Goal: Book appointment/travel/reservation

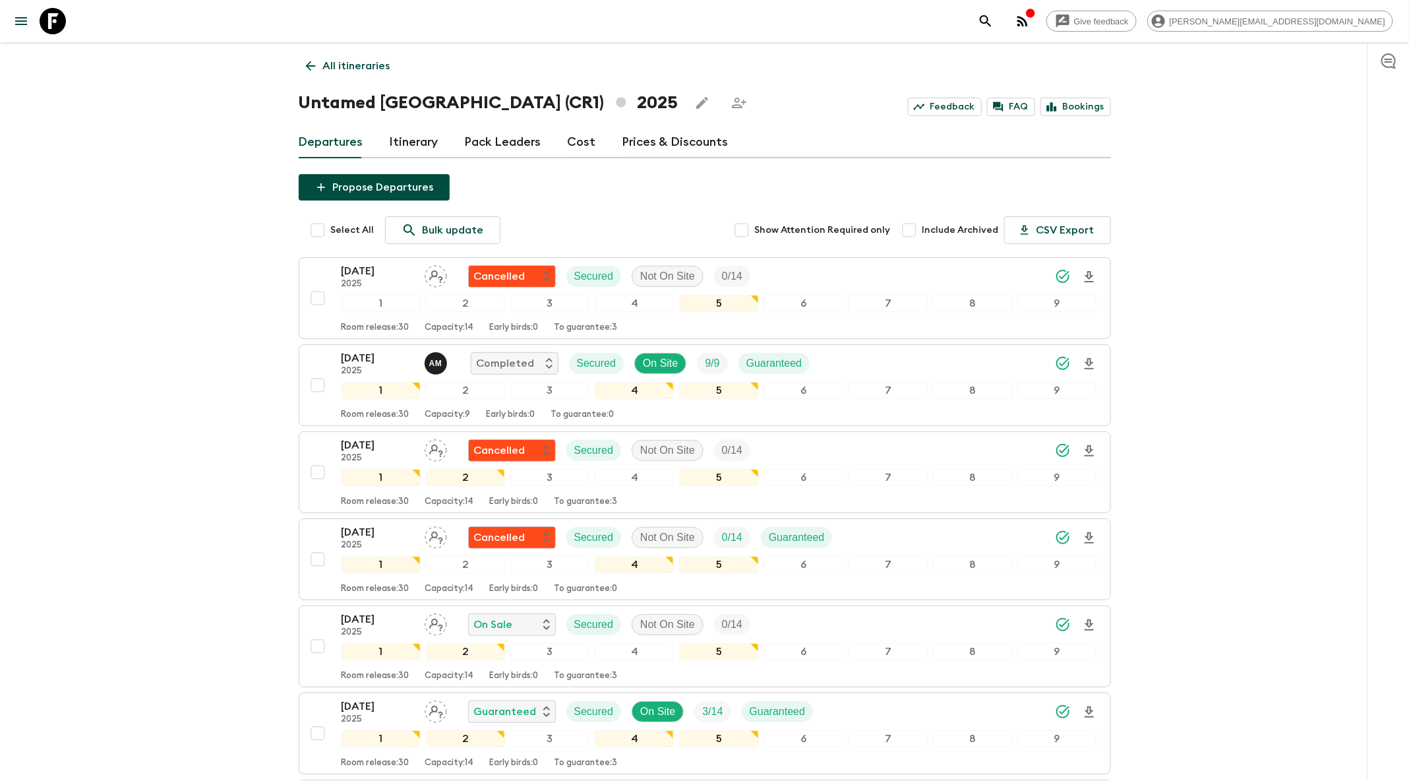
click at [994, 27] on icon "search adventures" at bounding box center [986, 21] width 16 height 16
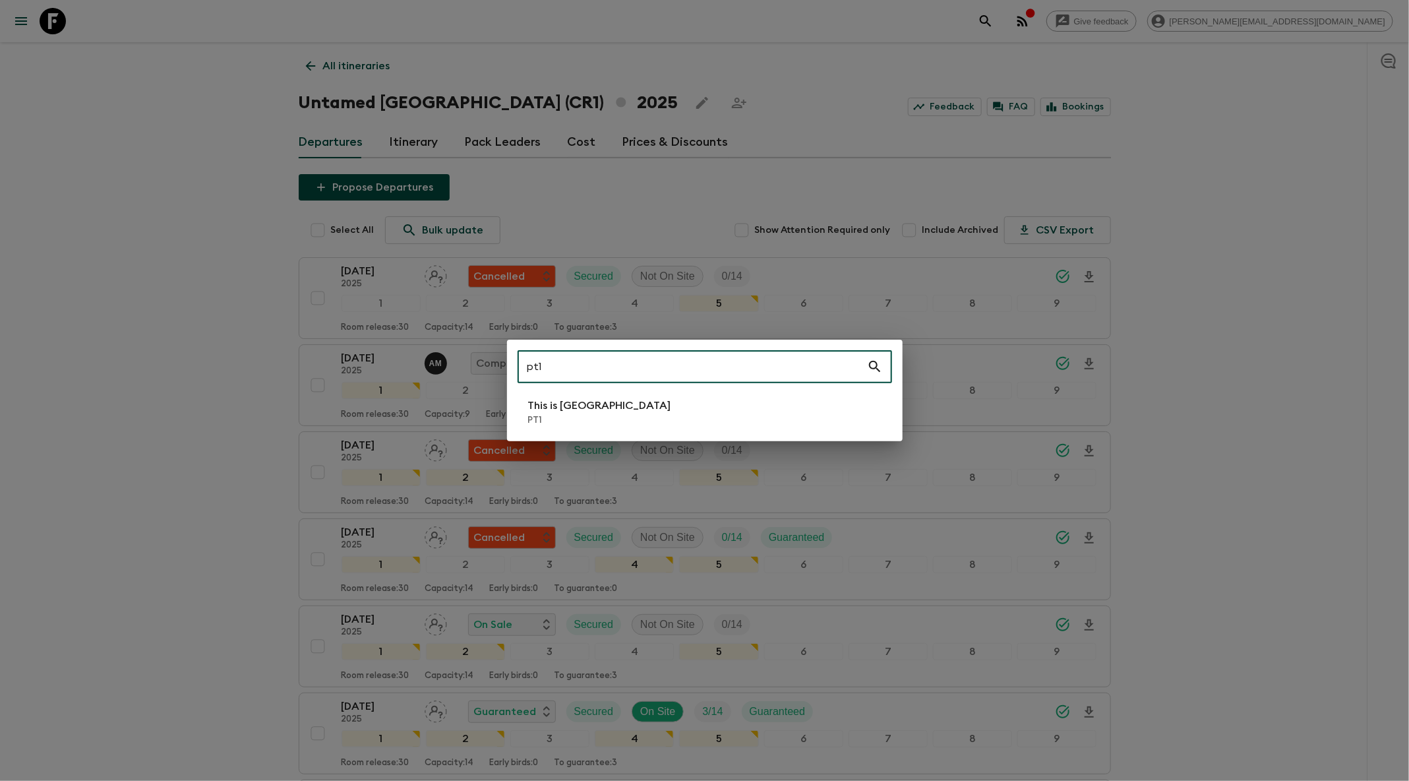
type input "pt1"
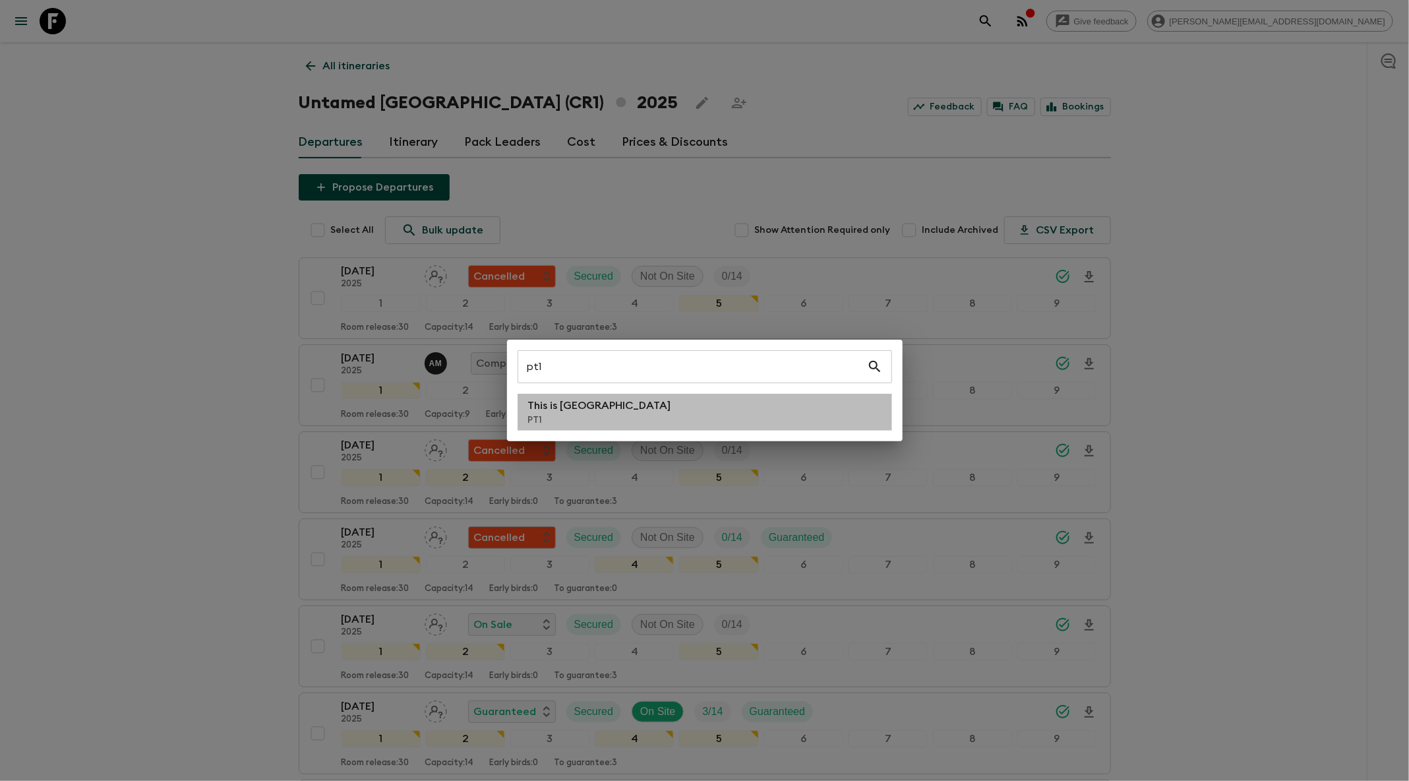
click at [669, 426] on li "This is Portugal PT1" at bounding box center [705, 412] width 374 height 37
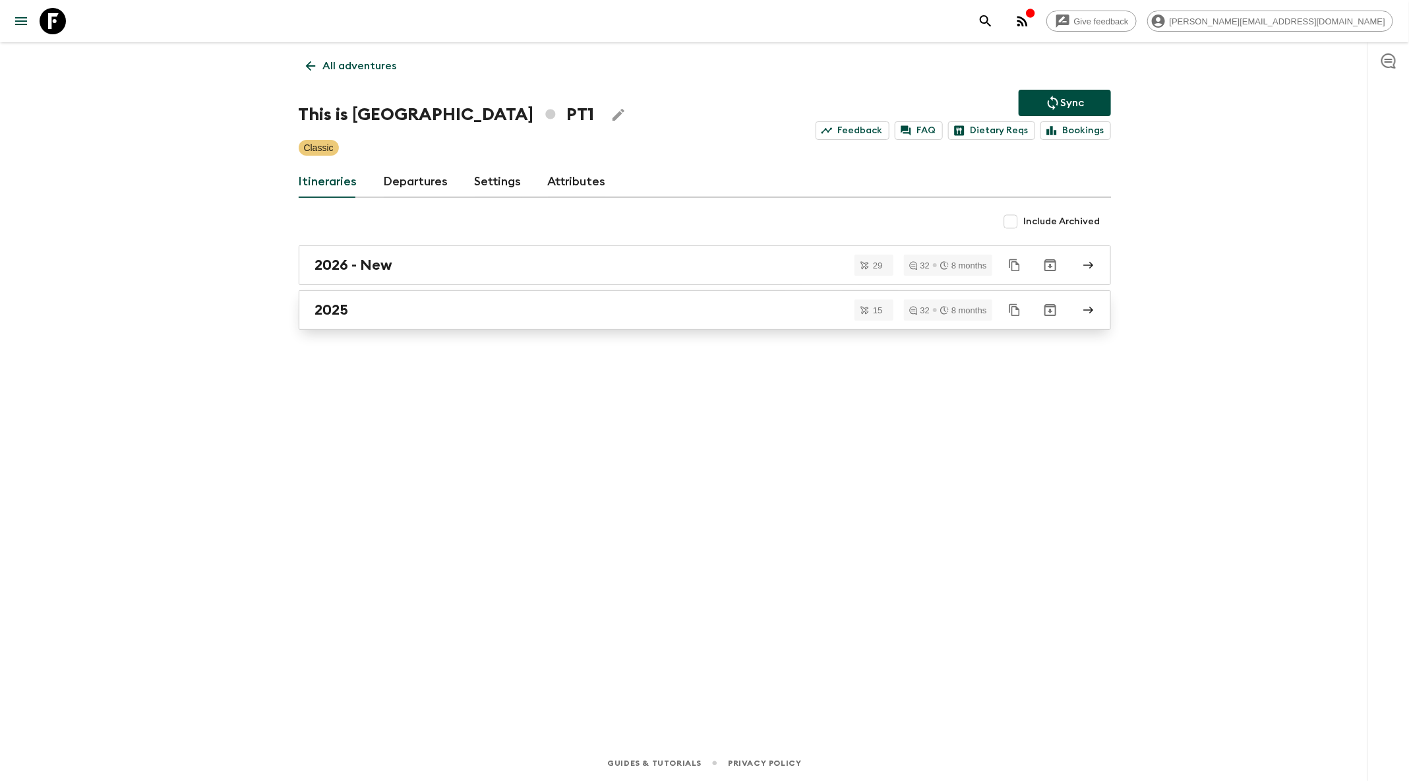
click at [529, 317] on link "2025" at bounding box center [705, 310] width 812 height 40
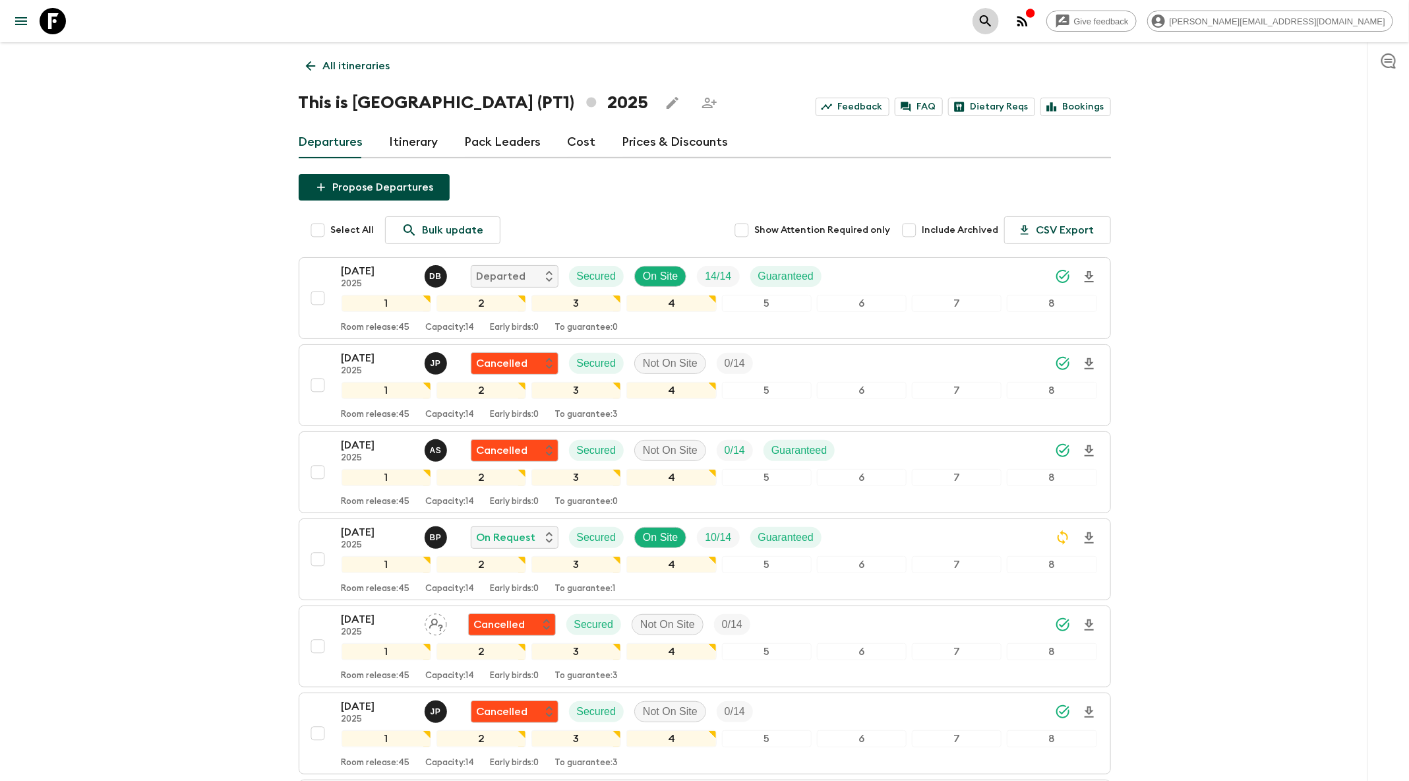
click at [994, 15] on icon "search adventures" at bounding box center [986, 21] width 16 height 16
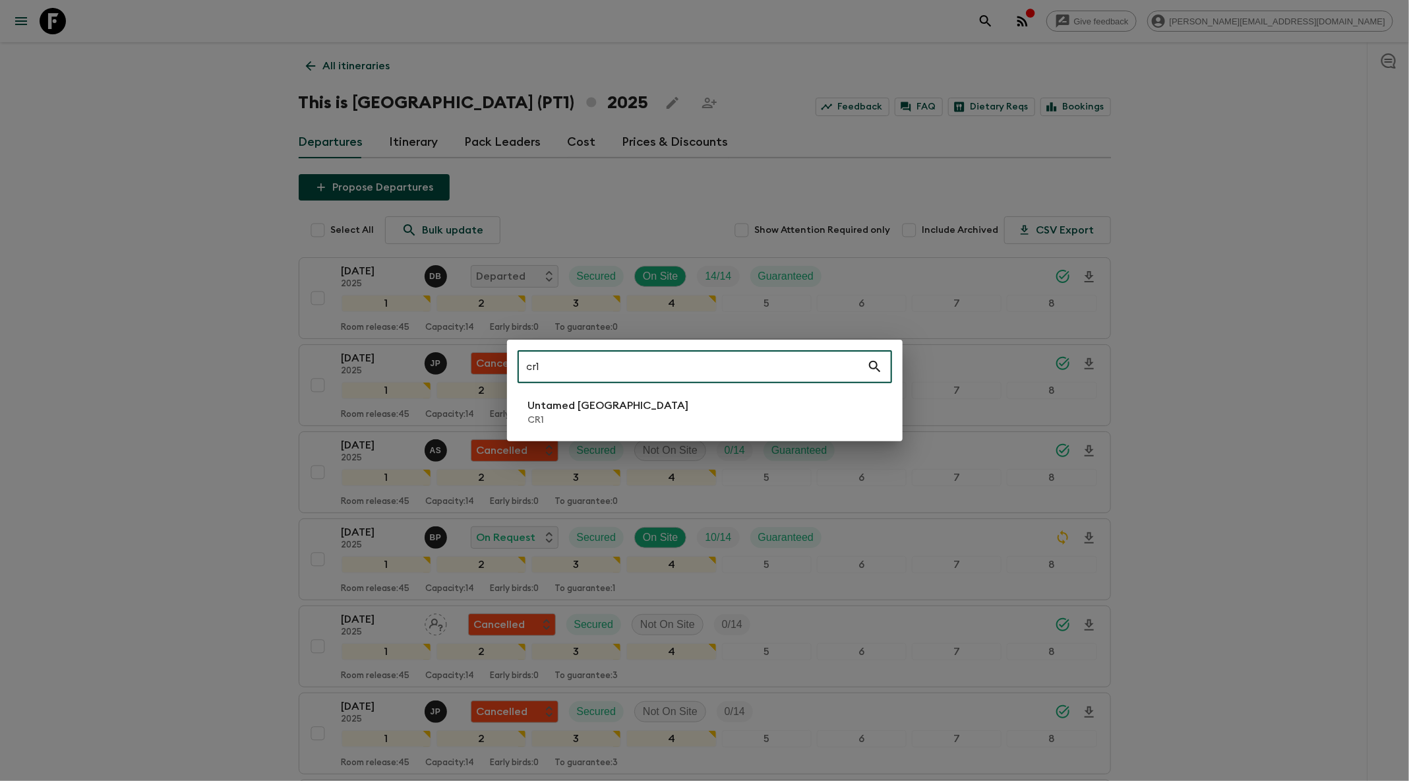
type input "cr1"
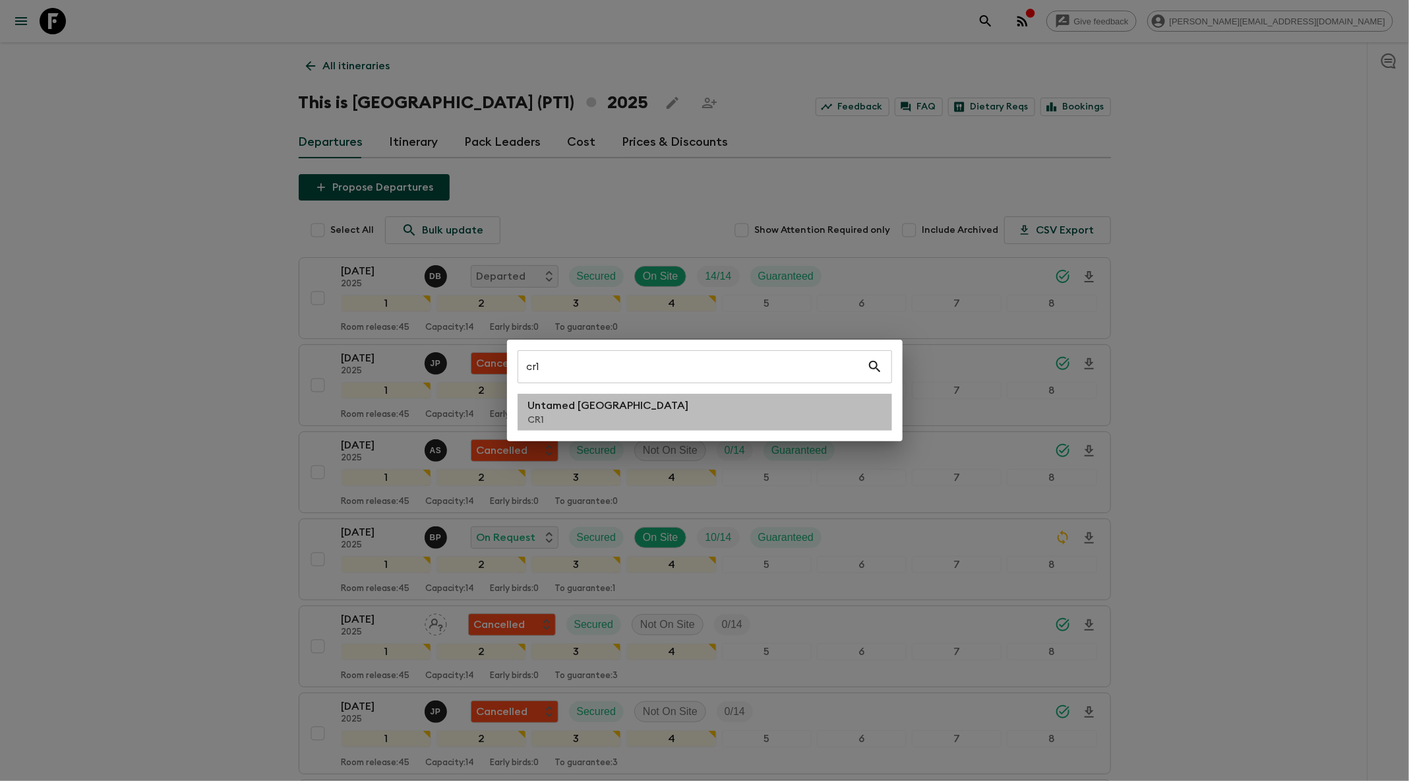
click at [603, 419] on p "CR1" at bounding box center [608, 419] width 161 height 13
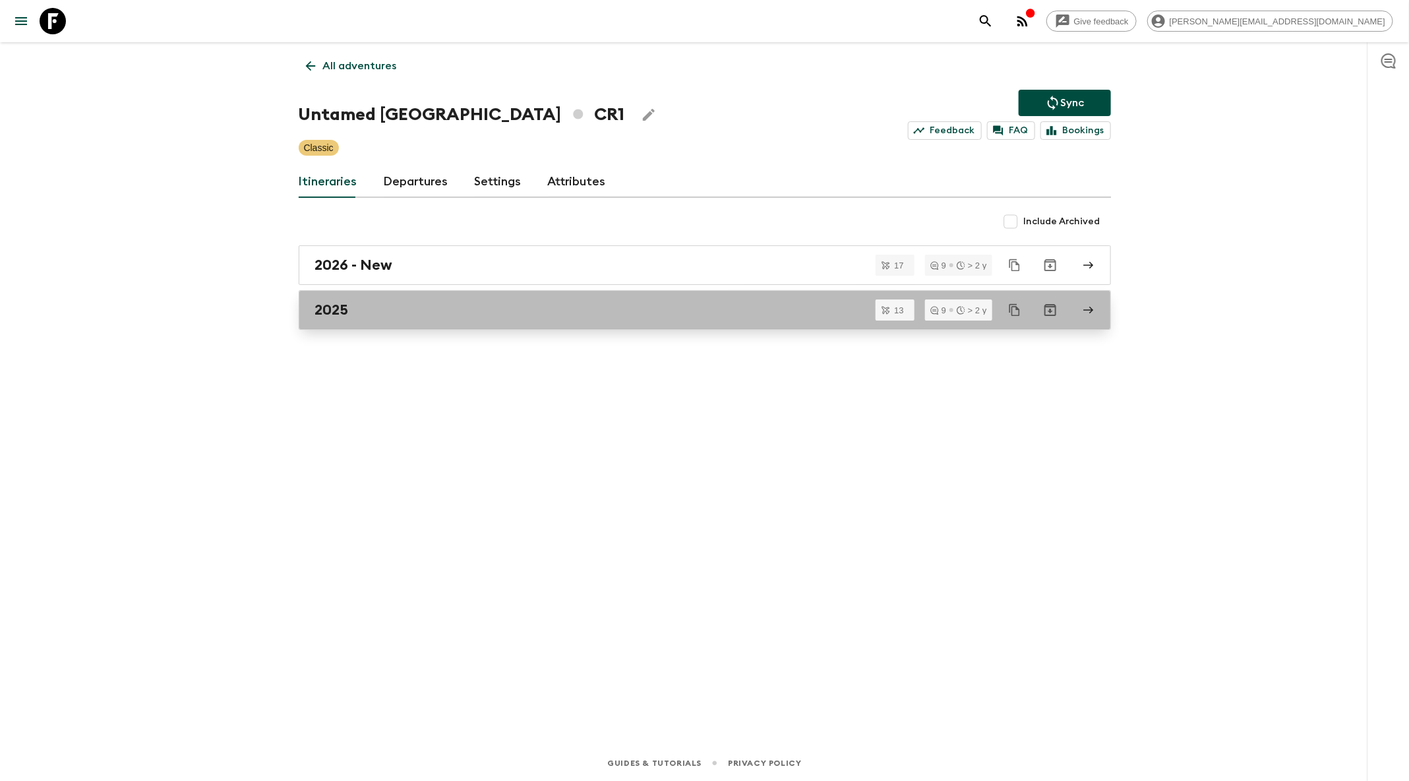
click at [483, 318] on link "2025" at bounding box center [705, 310] width 812 height 40
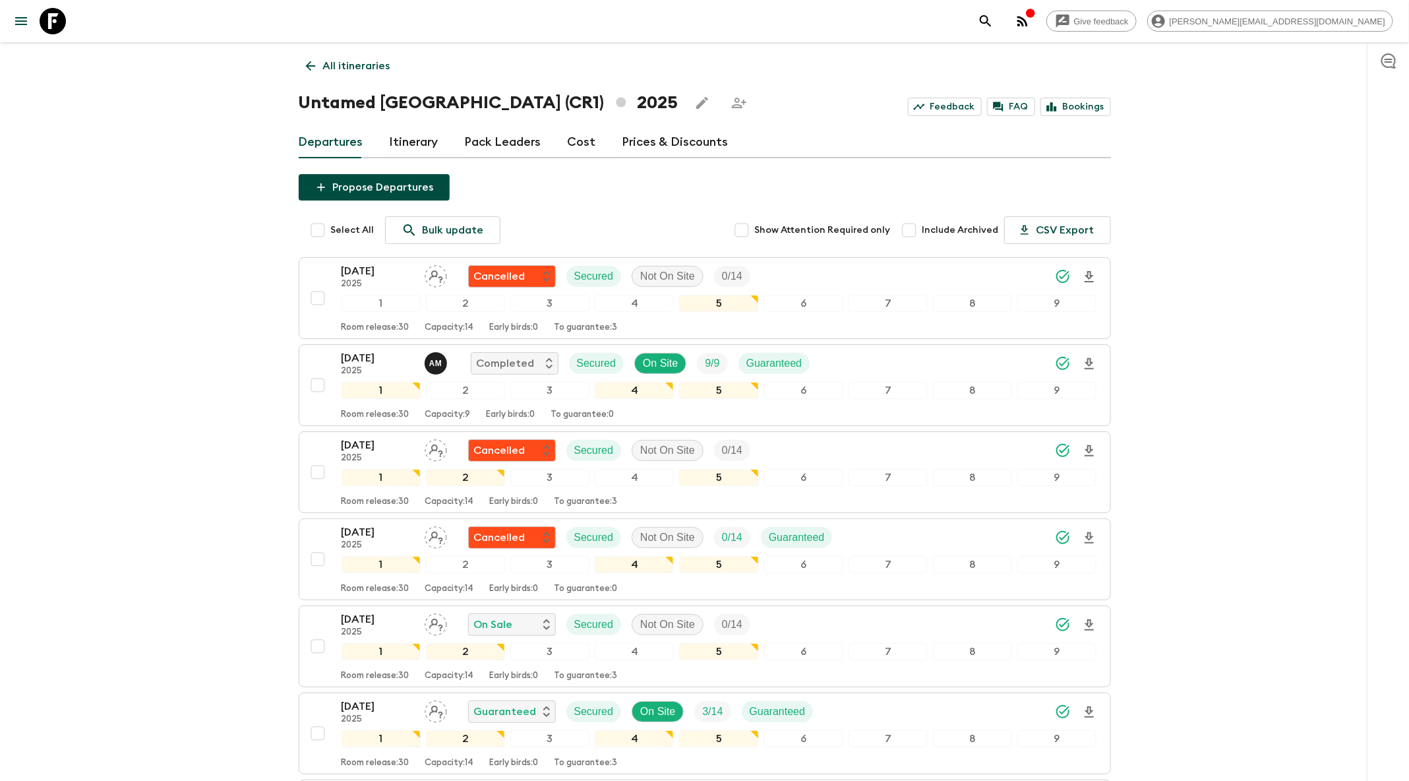
scroll to position [4, 0]
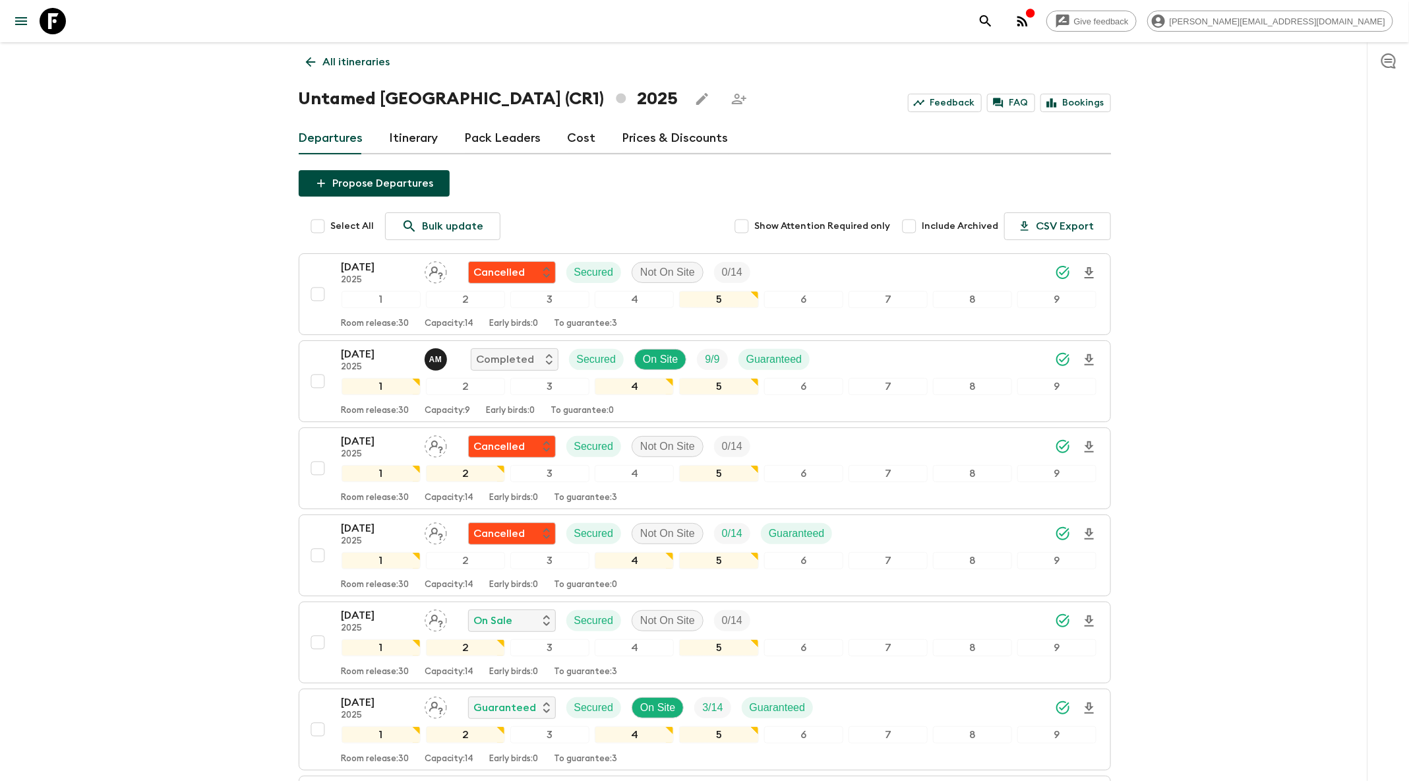
click at [991, 21] on icon "search adventures" at bounding box center [985, 20] width 11 height 11
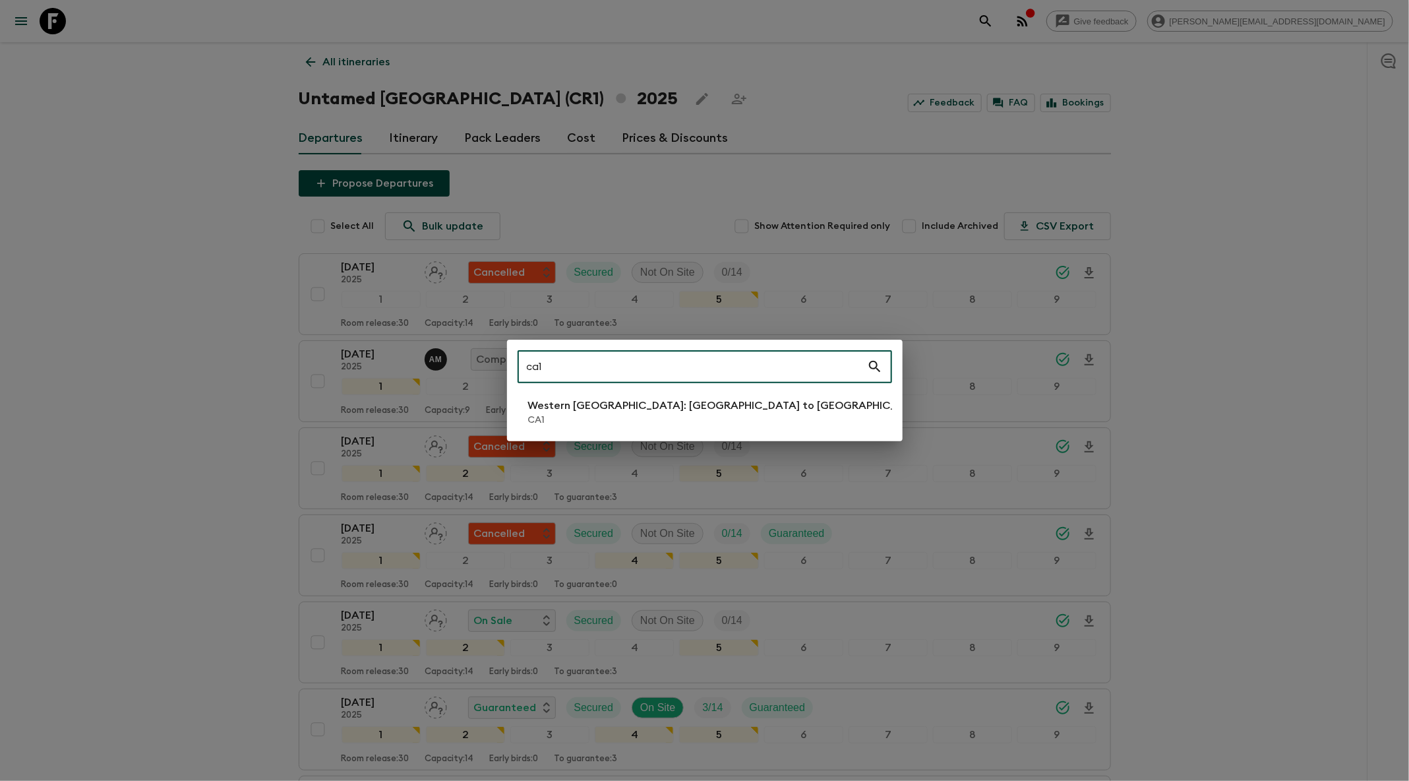
type input "ca1"
click at [752, 406] on li "[GEOGRAPHIC_DATA]: [GEOGRAPHIC_DATA] to [GEOGRAPHIC_DATA]" at bounding box center [705, 412] width 374 height 37
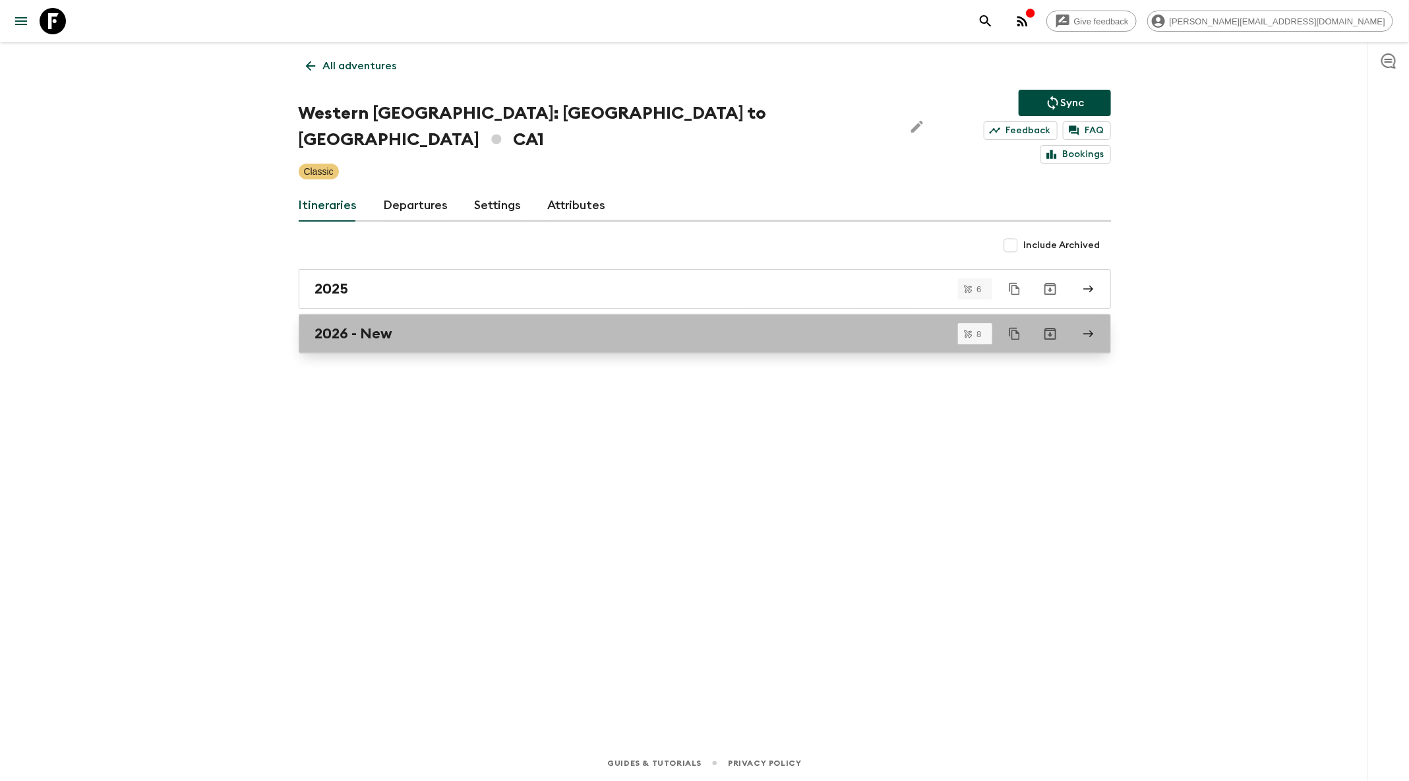
click at [727, 319] on link "2026 - New" at bounding box center [705, 334] width 812 height 40
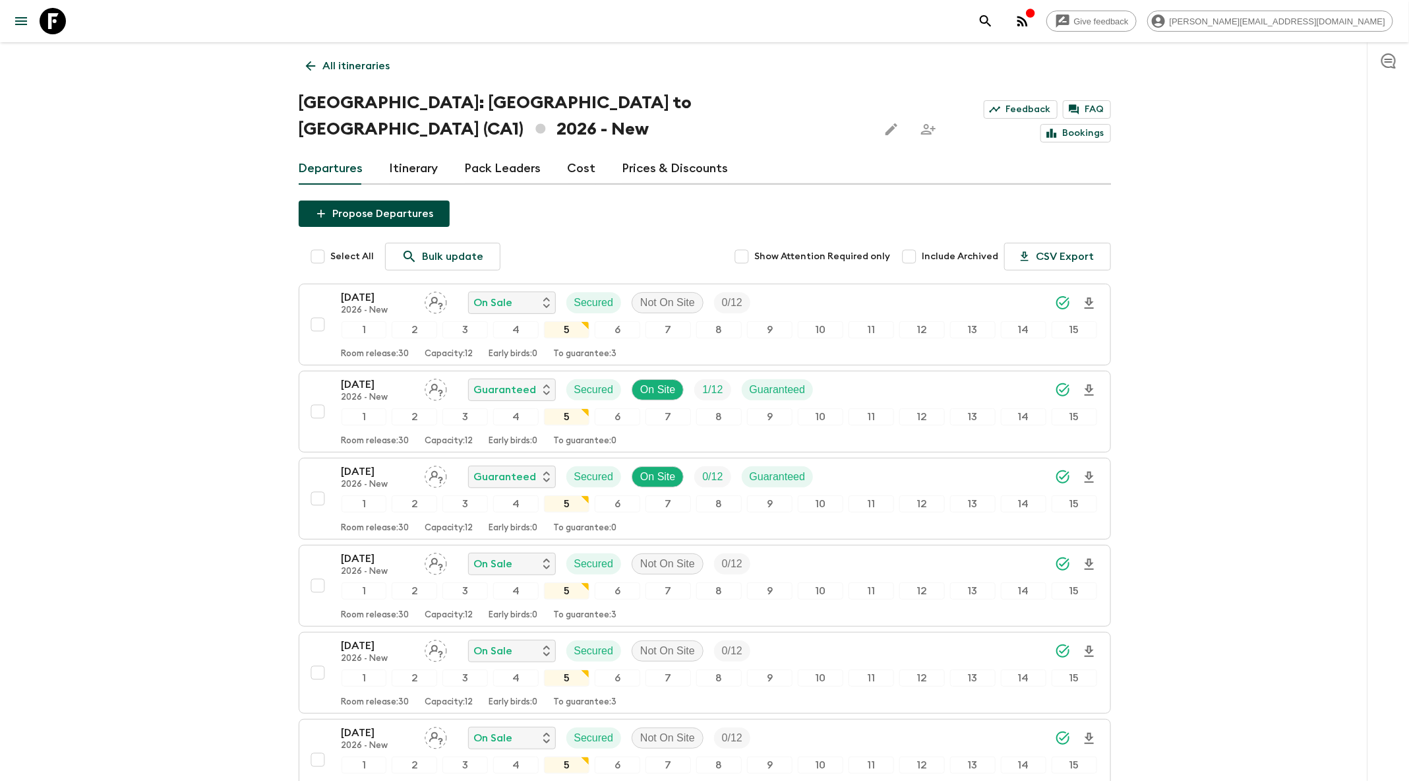
click at [305, 64] on icon at bounding box center [310, 66] width 15 height 15
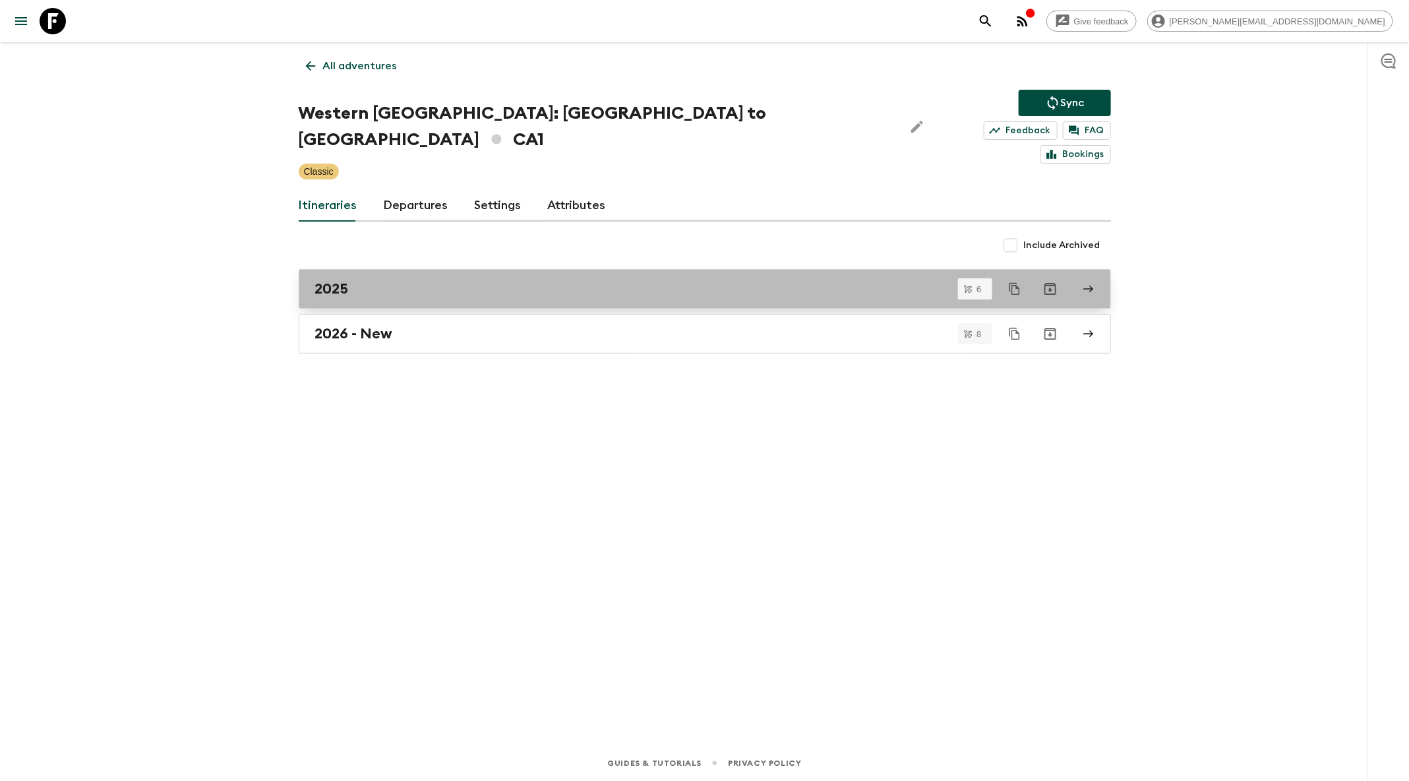
click at [435, 280] on div "2025" at bounding box center [692, 288] width 754 height 17
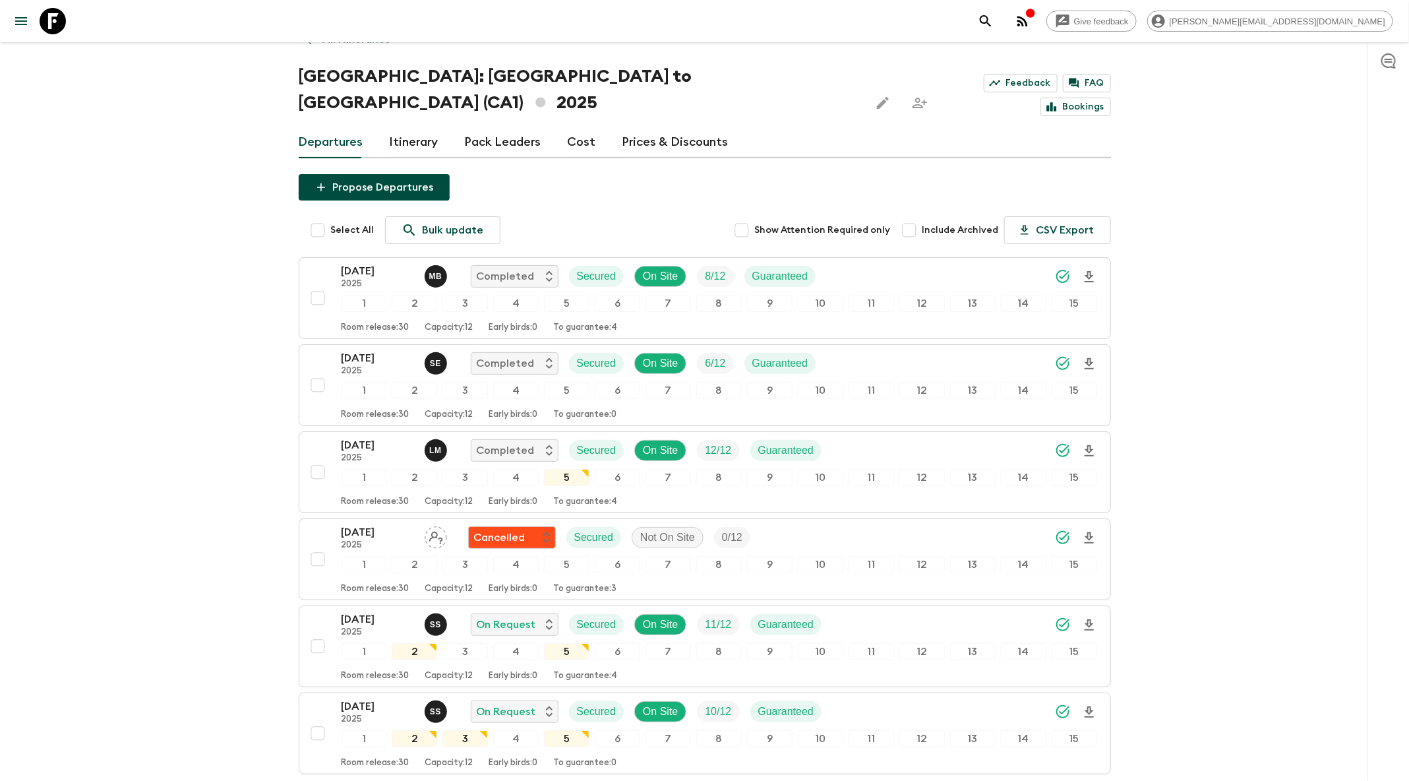
scroll to position [20, 0]
